Goal: Complete application form

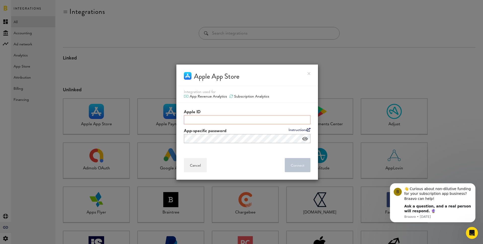
click at [193, 121] on input "Apple ID" at bounding box center [247, 119] width 127 height 9
click at [203, 111] on label "Apple ID" at bounding box center [247, 112] width 127 height 6
click at [203, 115] on input "Apple ID" at bounding box center [247, 119] width 127 height 9
click at [296, 128] on link "Instructions" at bounding box center [300, 130] width 22 height 4
click at [187, 120] on input "Apple ID" at bounding box center [247, 119] width 127 height 9
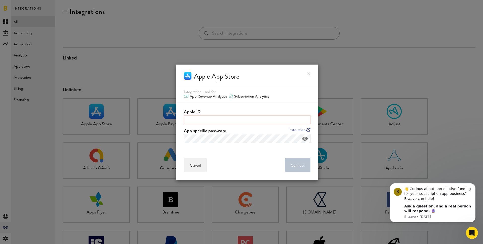
paste input "6746537171"
click at [302, 160] on button "Connect . . ." at bounding box center [298, 165] width 26 height 14
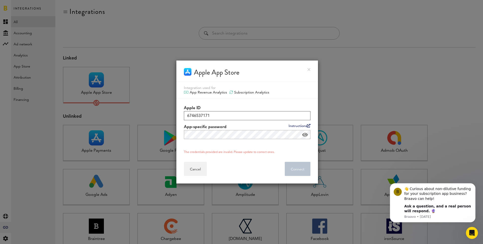
click at [201, 117] on input "6746537171" at bounding box center [247, 115] width 127 height 9
paste input "magnus@getunrot.com"
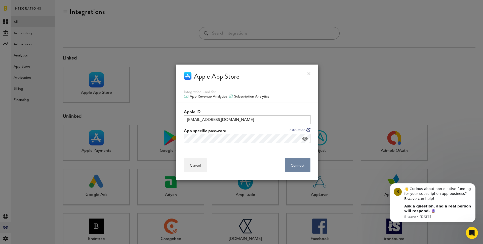
type input "magnus@getunrot.com"
click at [291, 165] on button "Connect . . ." at bounding box center [298, 165] width 26 height 14
click at [269, 153] on div "Cancel Connected . . ." at bounding box center [247, 164] width 142 height 29
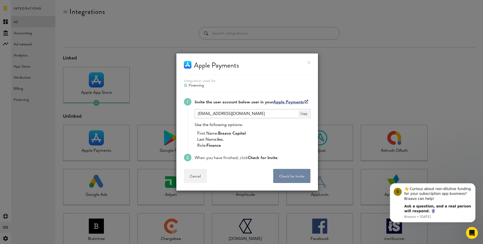
click at [287, 177] on button "Check for Invite . . ." at bounding box center [291, 176] width 37 height 14
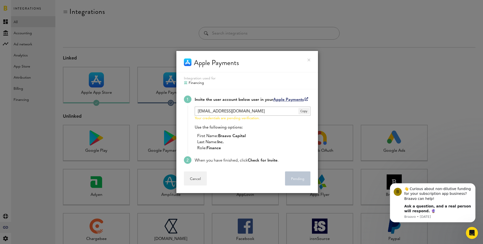
click at [234, 128] on div "Use the following options: First Name: Braavo Capital Last Name: Inc. Role: Fin…" at bounding box center [253, 137] width 116 height 27
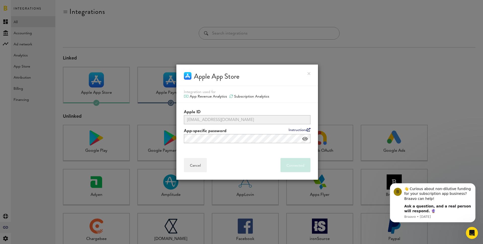
click at [309, 74] on link at bounding box center [309, 73] width 3 height 3
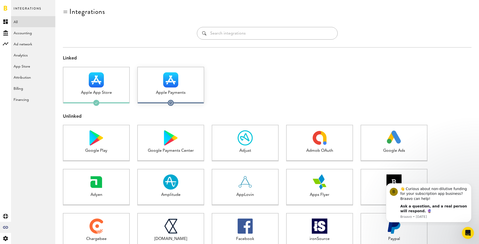
click at [164, 81] on img at bounding box center [170, 79] width 15 height 15
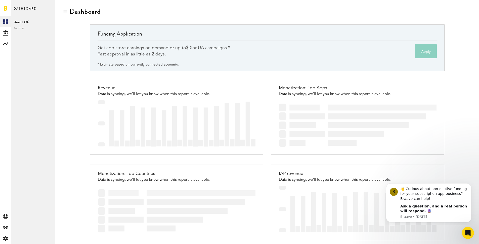
click at [422, 49] on button "Apply" at bounding box center [427, 51] width 22 height 14
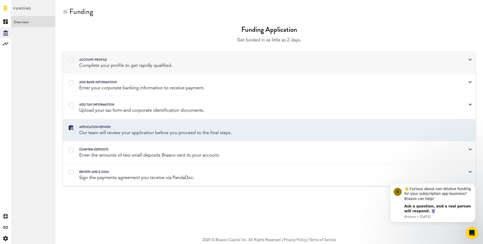
click at [204, 56] on div "Account profile Complete your profile to get rapidly qualified." at bounding box center [269, 63] width 412 height 22
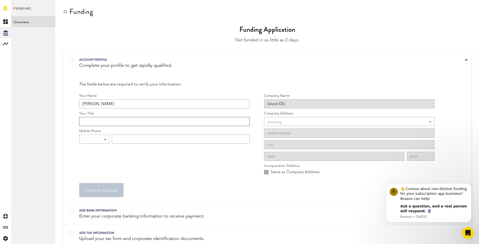
click at [106, 118] on input "Your Title" at bounding box center [164, 121] width 171 height 9
type input "Co-Founder"
click at [97, 137] on div "-" at bounding box center [92, 139] width 19 height 9
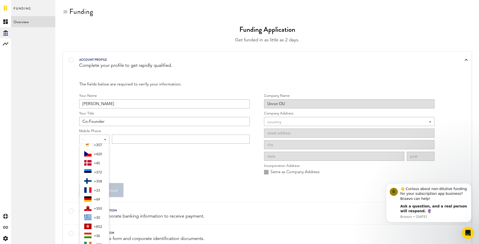
scroll to position [90, 0]
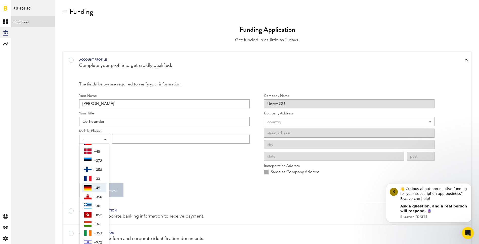
click at [95, 185] on span "+49" at bounding box center [99, 187] width 11 height 9
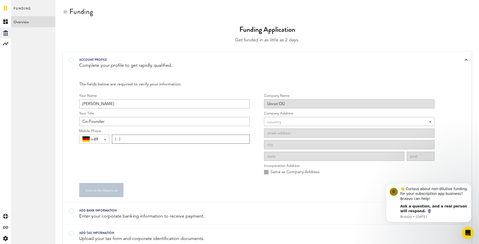
click at [118, 140] on input "( )" at bounding box center [181, 138] width 138 height 9
type input "[PHONE_NUMBER]"
click at [286, 118] on div "country" at bounding box center [347, 122] width 159 height 9
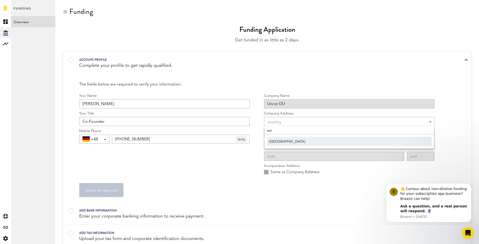
type input "est"
click at [280, 140] on span "[GEOGRAPHIC_DATA]" at bounding box center [349, 141] width 161 height 9
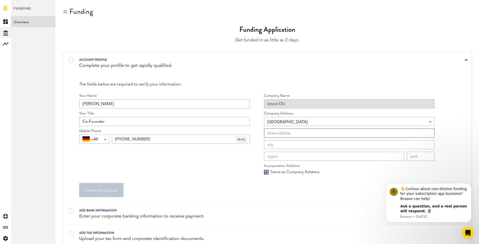
click at [277, 133] on input at bounding box center [349, 132] width 171 height 9
type input "Narva mnt 5"
click at [282, 144] on input at bounding box center [349, 144] width 171 height 9
type input "[GEOGRAPHIC_DATA]"
click at [331, 156] on input at bounding box center [334, 156] width 140 height 9
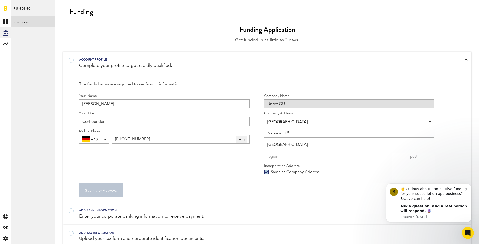
click at [425, 156] on input at bounding box center [421, 156] width 28 height 9
type input "10117"
click at [393, 172] on div "Same as Company Address" at bounding box center [349, 172] width 171 height 6
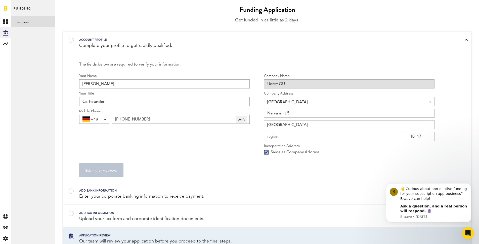
scroll to position [21, 0]
click at [79, 36] on div at bounding box center [260, 36] width 363 height 0
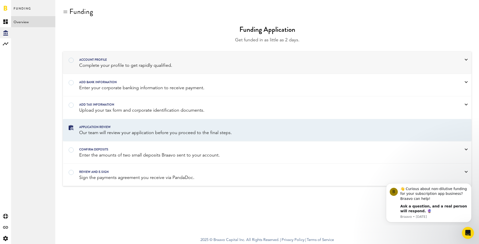
scroll to position [0, 0]
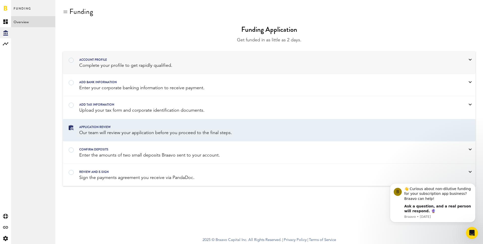
click at [79, 57] on div at bounding box center [262, 57] width 367 height 0
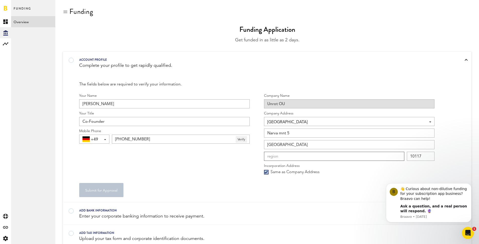
click at [294, 157] on input at bounding box center [334, 156] width 140 height 9
click at [270, 155] on input at bounding box center [334, 156] width 140 height 9
type input "[PERSON_NAME][GEOGRAPHIC_DATA]"
click at [345, 165] on label "Incorporation Address" at bounding box center [349, 165] width 171 height 5
click at [116, 105] on input "[PERSON_NAME]" at bounding box center [164, 103] width 171 height 9
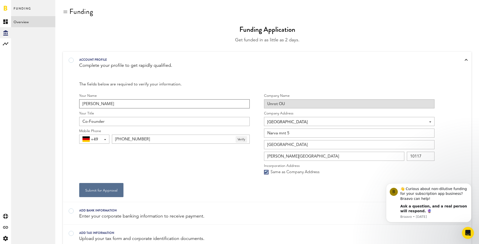
click at [134, 102] on input "[PERSON_NAME]" at bounding box center [164, 103] width 171 height 9
click at [115, 102] on input "[PERSON_NAME]" at bounding box center [164, 103] width 171 height 9
type input "[PERSON_NAME]"
click at [139, 104] on input "[PERSON_NAME]" at bounding box center [164, 103] width 171 height 9
click at [127, 115] on label "Your Title" at bounding box center [164, 113] width 171 height 5
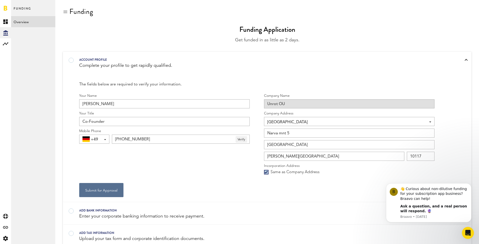
click at [127, 117] on input "Co-Founder" at bounding box center [164, 121] width 171 height 9
click at [134, 112] on label "Your Title" at bounding box center [164, 113] width 171 height 5
click at [134, 117] on input "Co-Founder" at bounding box center [164, 121] width 171 height 9
click at [157, 160] on div "Your Name [PERSON_NAME] Your Title Co-Founder Mobile Phone +49 +1 +1 +43 +54 +3…" at bounding box center [164, 135] width 171 height 85
click at [93, 123] on input "Co-Founder" at bounding box center [164, 121] width 171 height 9
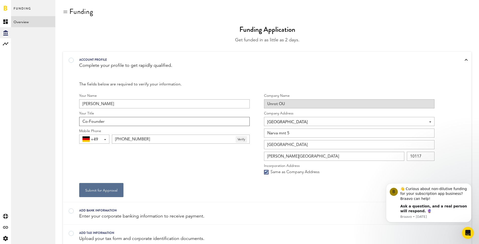
click at [93, 123] on input "Co-Founder" at bounding box center [164, 121] width 171 height 9
click at [89, 187] on button "Submit for Approval" at bounding box center [101, 190] width 44 height 14
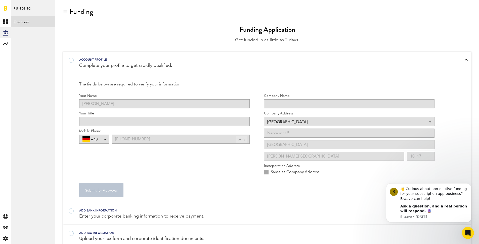
click at [133, 163] on div "Your Name [PERSON_NAME] Your Title Mobile Phone +49 [PHONE_NUMBER] Verify" at bounding box center [164, 135] width 171 height 85
type input "Co-Founder"
type input "Unrot OÜ"
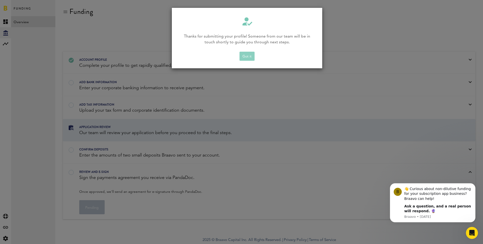
click at [245, 57] on button "Got it" at bounding box center [247, 56] width 15 height 9
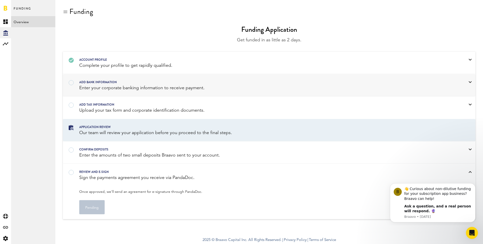
click at [145, 83] on div "Add bank information" at bounding box center [262, 82] width 367 height 6
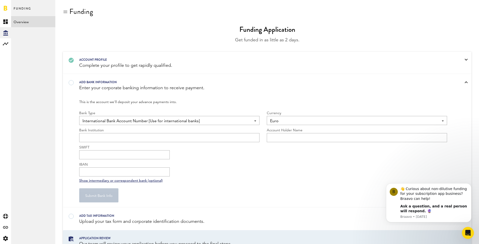
click at [157, 121] on span "International Bank Account Number [Use for international banks]" at bounding box center [167, 121] width 169 height 9
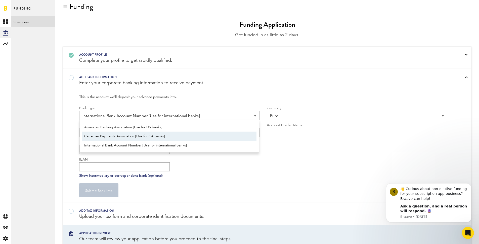
scroll to position [6, 0]
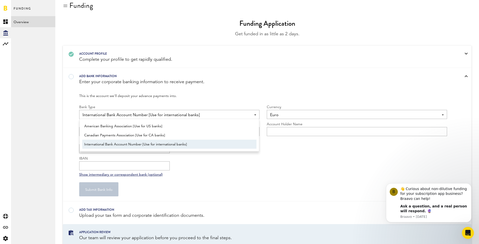
click at [171, 141] on span "International Bank Account Number [Use for international banks]" at bounding box center [169, 144] width 170 height 9
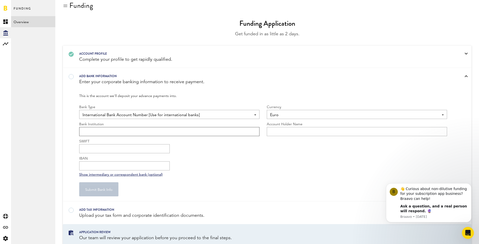
click at [125, 128] on input "text" at bounding box center [169, 131] width 180 height 9
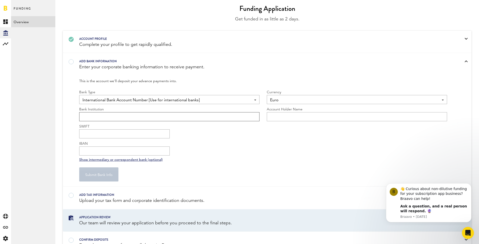
scroll to position [22, 0]
click at [106, 114] on input "text" at bounding box center [169, 115] width 180 height 9
paste input "Wise, [STREET_ADDRESS][PERSON_NAME]"
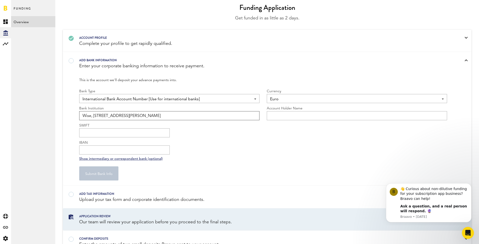
type input "Wise, [STREET_ADDRESS][PERSON_NAME]"
click at [303, 111] on input "text" at bounding box center [357, 115] width 180 height 9
type input "Unrot OÜ"
click at [296, 154] on div "SWIFT IBAN" at bounding box center [263, 139] width 368 height 32
click at [89, 129] on input "SWIFT" at bounding box center [124, 132] width 91 height 9
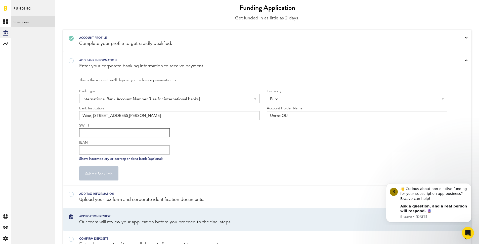
paste input "[FINANCIAL_ID]"
type input "[FINANCIAL_ID]"
click at [231, 133] on div "SWIFT [FINANCIAL_ID] IBAN" at bounding box center [263, 139] width 368 height 32
click at [98, 146] on input "IBAN" at bounding box center [124, 149] width 91 height 9
paste input "[FINANCIAL_ID]"
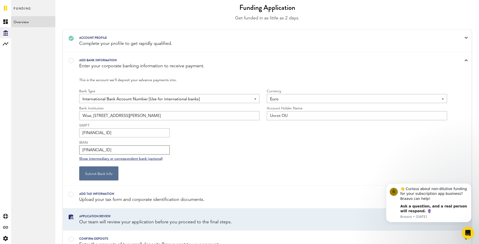
type input "[FINANCIAL_ID]"
click at [102, 132] on input "[FINANCIAL_ID]" at bounding box center [124, 132] width 91 height 9
click at [87, 134] on input "SWIFT" at bounding box center [124, 132] width 91 height 9
paste input "TRWIBEB1XXX"
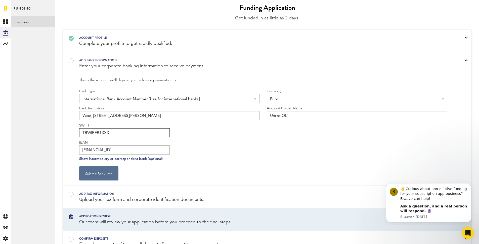
type input "TRWIBEB1XXX"
click at [205, 134] on div "SWIFT [SWIFT_CODE] IBAN [FINANCIAL_ID]" at bounding box center [263, 139] width 368 height 32
click at [177, 112] on input "Wise, [STREET_ADDRESS][PERSON_NAME]" at bounding box center [169, 115] width 180 height 9
drag, startPoint x: 185, startPoint y: 117, endPoint x: 92, endPoint y: 116, distance: 93.1
click at [92, 116] on input "Wise, [STREET_ADDRESS][PERSON_NAME]" at bounding box center [169, 115] width 180 height 9
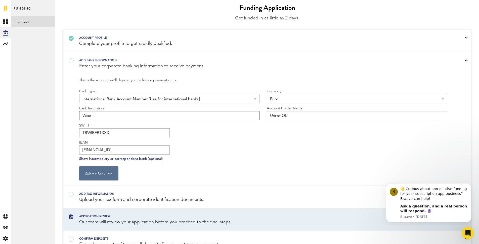
type input "Wise"
click at [199, 142] on div "SWIFT [SWIFT_CODE] IBAN [FINANCIAL_ID]" at bounding box center [263, 139] width 368 height 32
click at [112, 174] on button "Submit Bank Info" at bounding box center [98, 173] width 39 height 14
type input "**********"
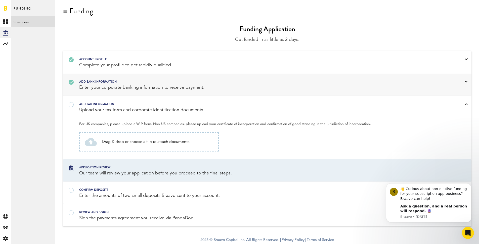
scroll to position [1, 0]
click at [146, 139] on span "Drag & drop or choose a file to attach documents." at bounding box center [146, 142] width 89 height 6
type input "C:\fakepath\registry_card.pdf"
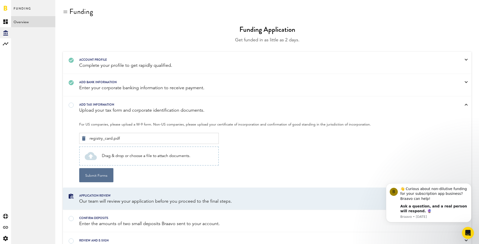
click at [161, 156] on span "Drag & drop or choose a file to attach documents." at bounding box center [146, 156] width 89 height 6
type input "C:\fakepath\20250701_KMKRegistreerimiseOtsus Unrot.pdf"
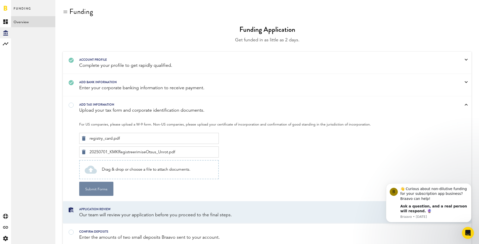
click at [99, 183] on button "Submit Forms" at bounding box center [96, 188] width 34 height 14
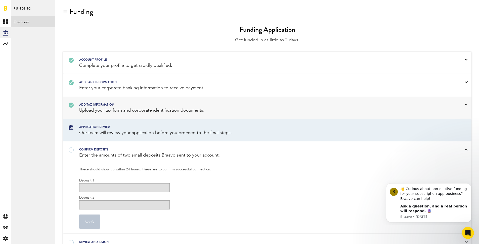
click at [90, 154] on div "Enter the amounts of two small deposits Braavo sent to your account." at bounding box center [260, 155] width 363 height 6
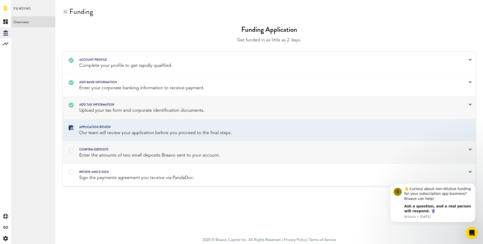
click at [92, 150] on div "confirm deposits" at bounding box center [262, 149] width 367 height 6
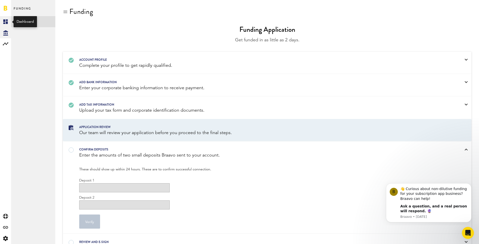
click at [3, 20] on rect at bounding box center [6, 22] width 6 height 6
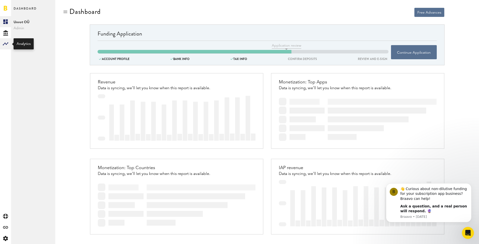
click at [4, 44] on icon at bounding box center [6, 43] width 6 height 3
click at [8, 33] on div "Created with Sketch." at bounding box center [5, 32] width 11 height 11
click at [3, 32] on icon "Created with Sketch." at bounding box center [5, 32] width 5 height 5
click at [7, 32] on icon at bounding box center [5, 32] width 5 height 5
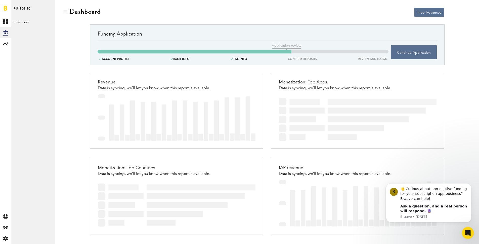
click at [21, 31] on div "Funding Overview Unrot OÜ" at bounding box center [33, 122] width 44 height 244
click at [407, 52] on button "Continue Application" at bounding box center [414, 52] width 46 height 14
